Goal: Task Accomplishment & Management: Manage account settings

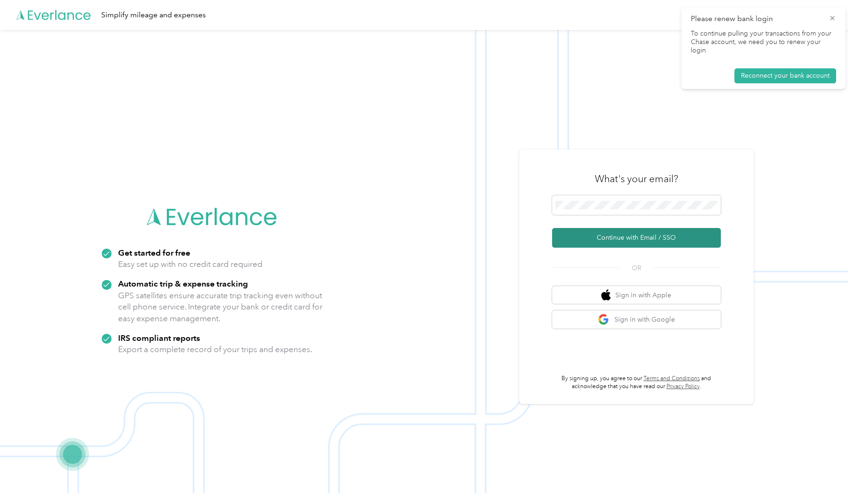
click at [639, 240] on button "Continue with Email / SSO" at bounding box center [636, 238] width 169 height 20
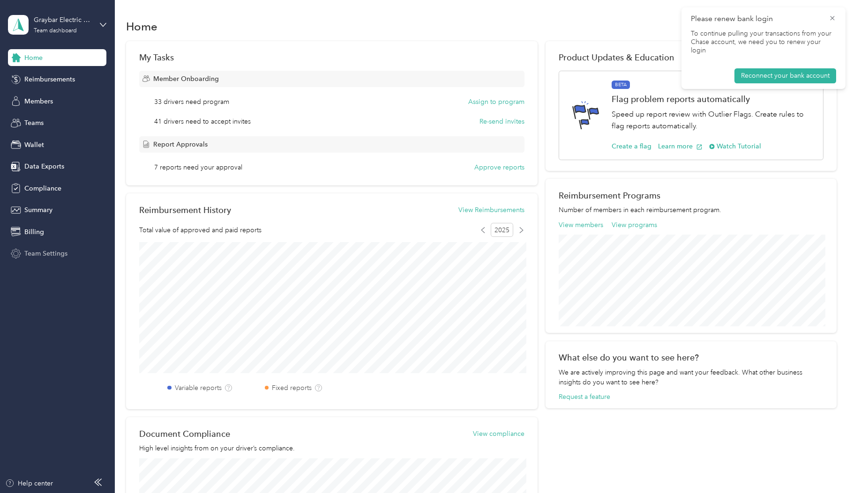
click at [48, 252] on span "Team Settings" at bounding box center [45, 254] width 43 height 10
